Goal: Task Accomplishment & Management: Use online tool/utility

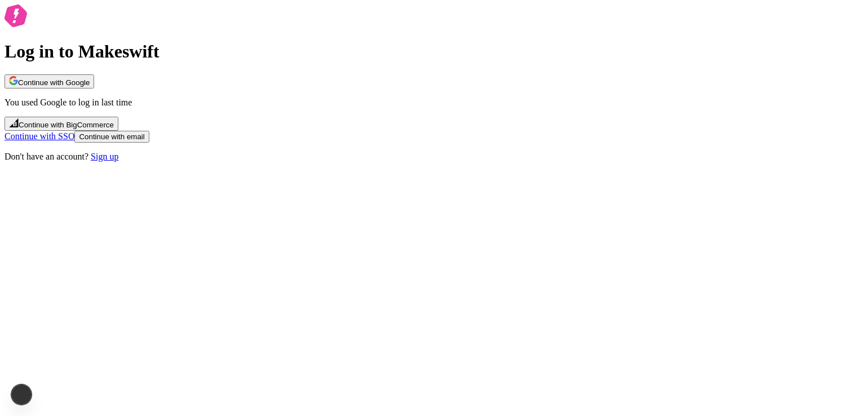
click at [90, 87] on span "Continue with Google" at bounding box center [54, 82] width 72 height 8
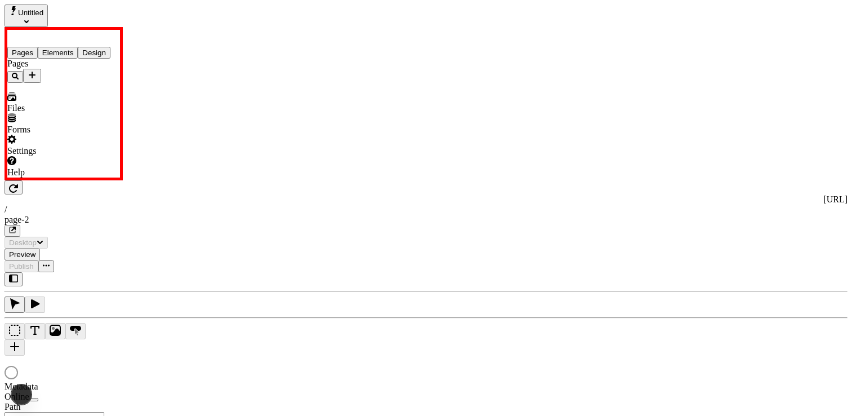
type input "/page-2"
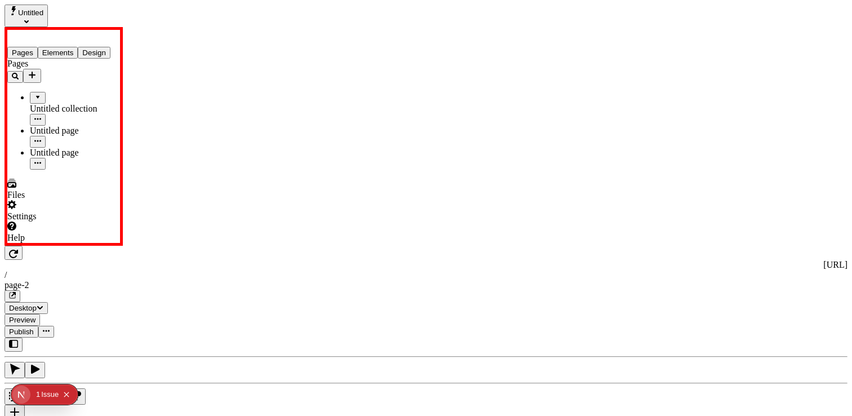
click at [34, 327] on span "Publish" at bounding box center [21, 331] width 25 height 8
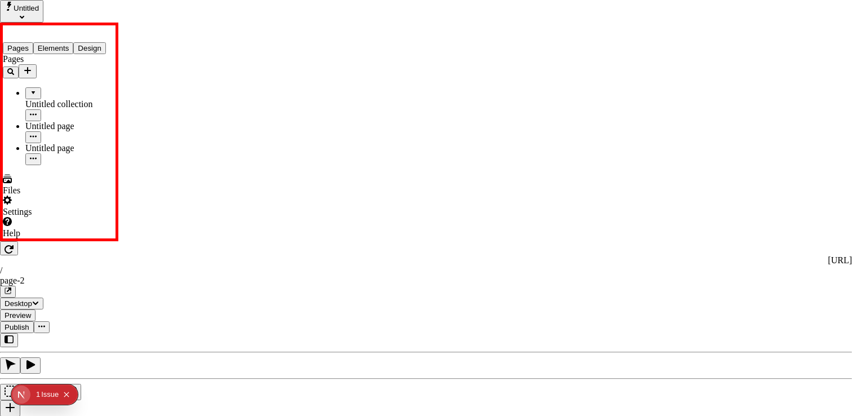
click at [499, 159] on span "Publish" at bounding box center [485, 164] width 27 height 10
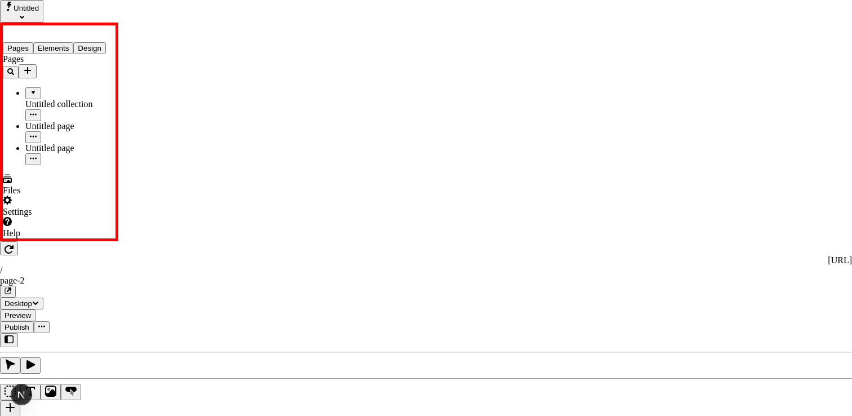
click at [499, 159] on span "Publish" at bounding box center [485, 164] width 27 height 10
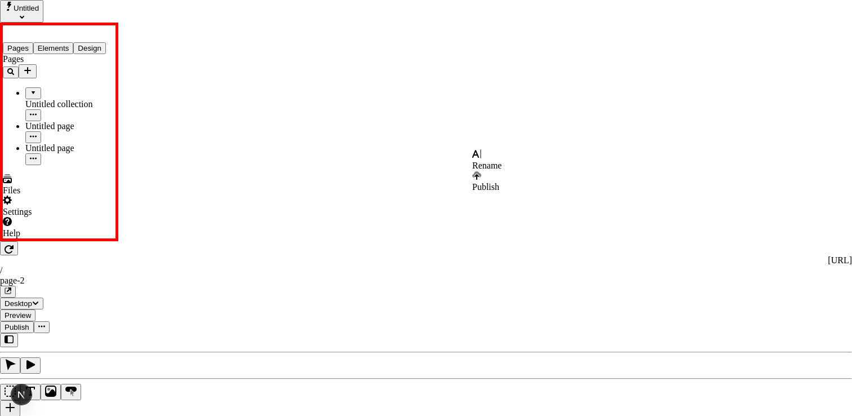
click at [501, 173] on div "Publish" at bounding box center [486, 181] width 29 height 21
